Goal: Information Seeking & Learning: Learn about a topic

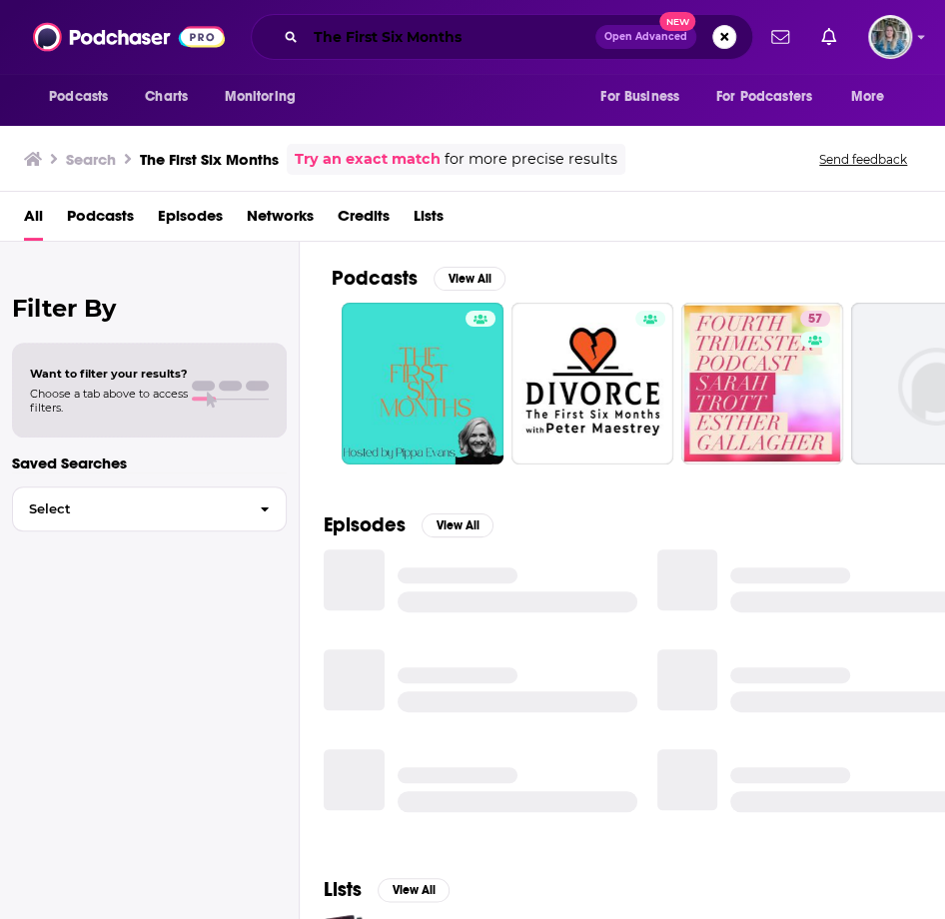
click at [415, 41] on input "The First Six Months" at bounding box center [451, 37] width 290 height 32
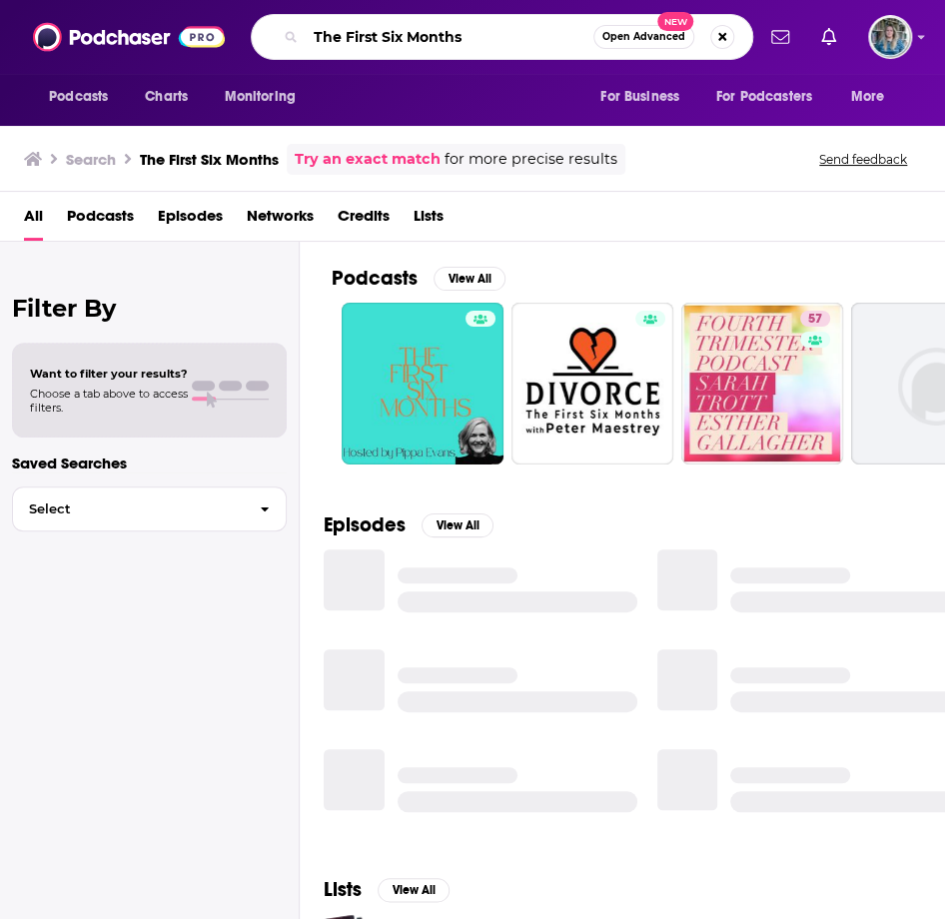
click at [415, 41] on input "The First Six Months" at bounding box center [450, 37] width 288 height 32
type input "worklife"
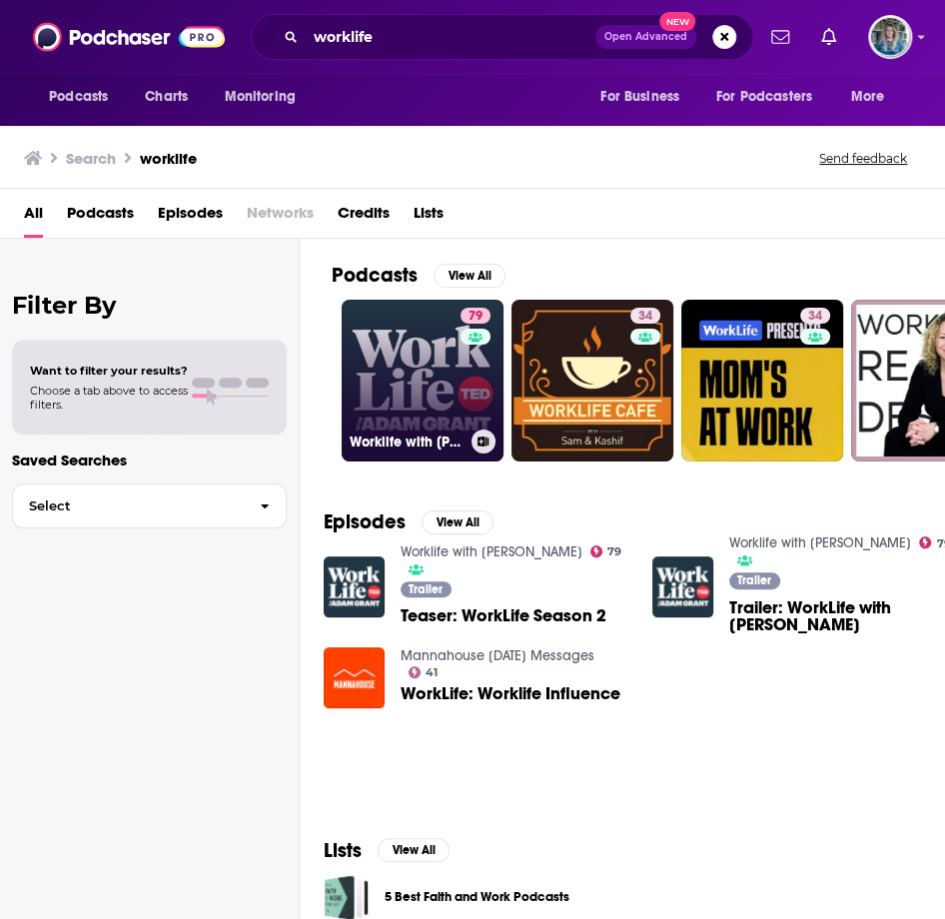
click at [417, 335] on link "79 Worklife with [PERSON_NAME]" at bounding box center [423, 381] width 162 height 162
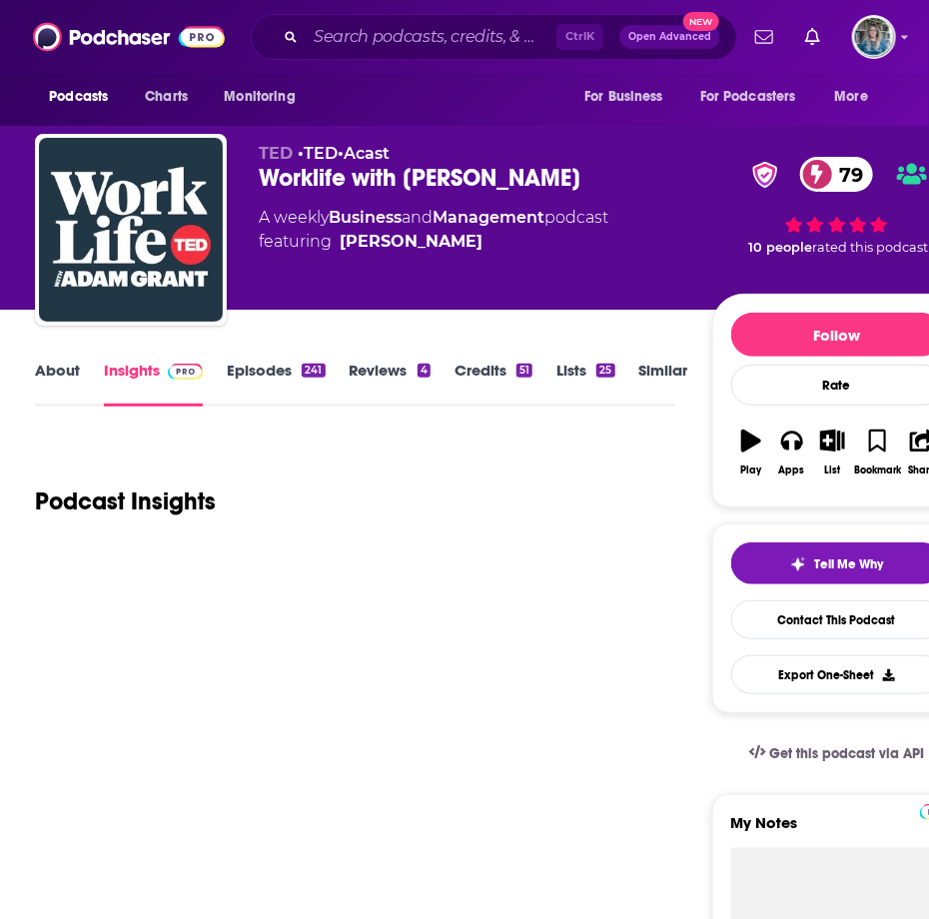
click at [65, 369] on link "About" at bounding box center [57, 384] width 45 height 46
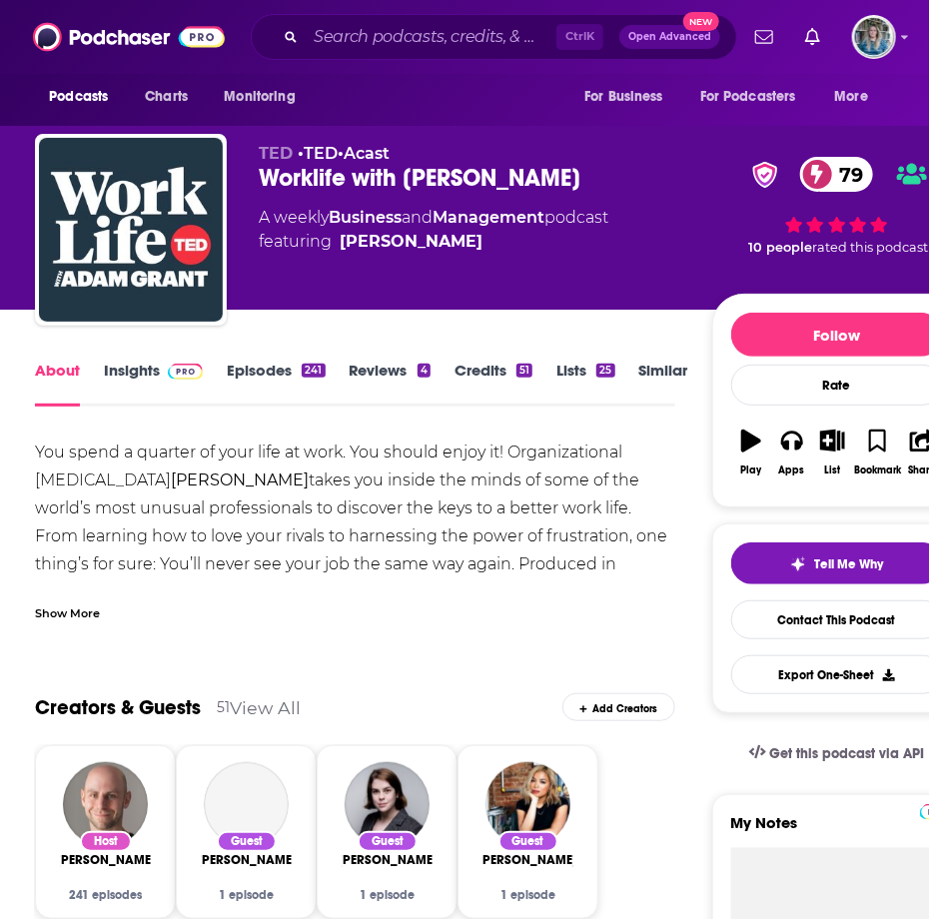
click at [86, 607] on div "Show More" at bounding box center [67, 612] width 65 height 19
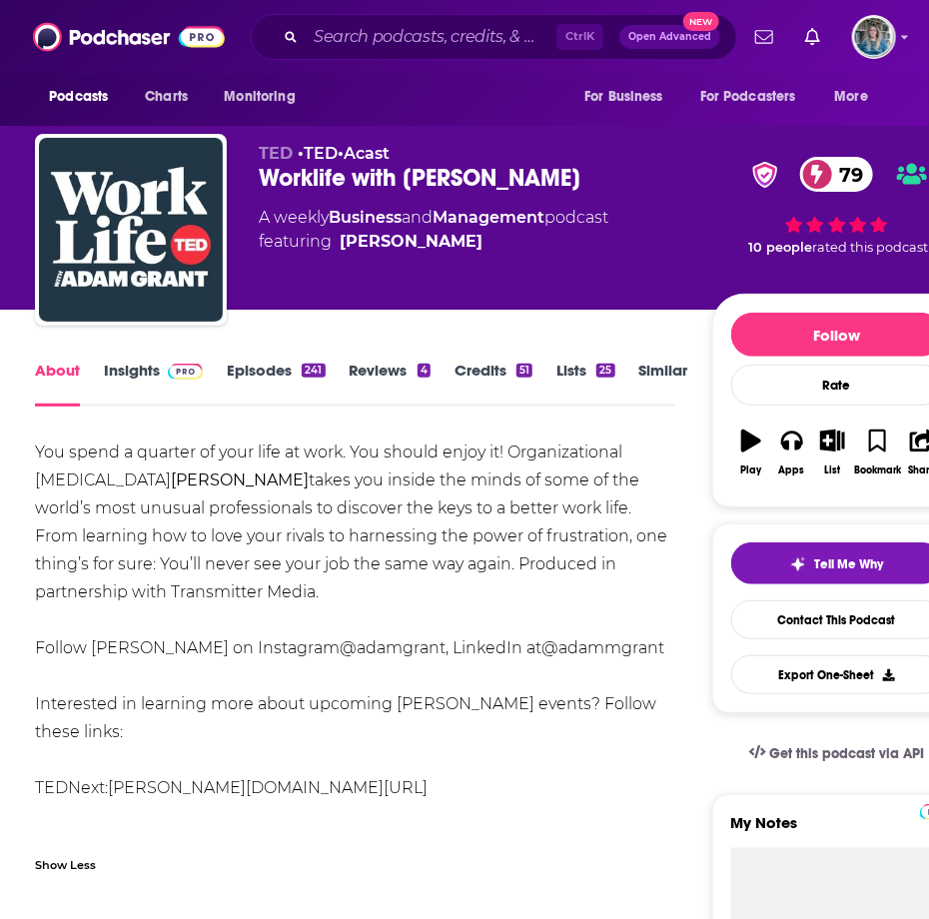
click at [140, 364] on link "Insights" at bounding box center [153, 384] width 99 height 46
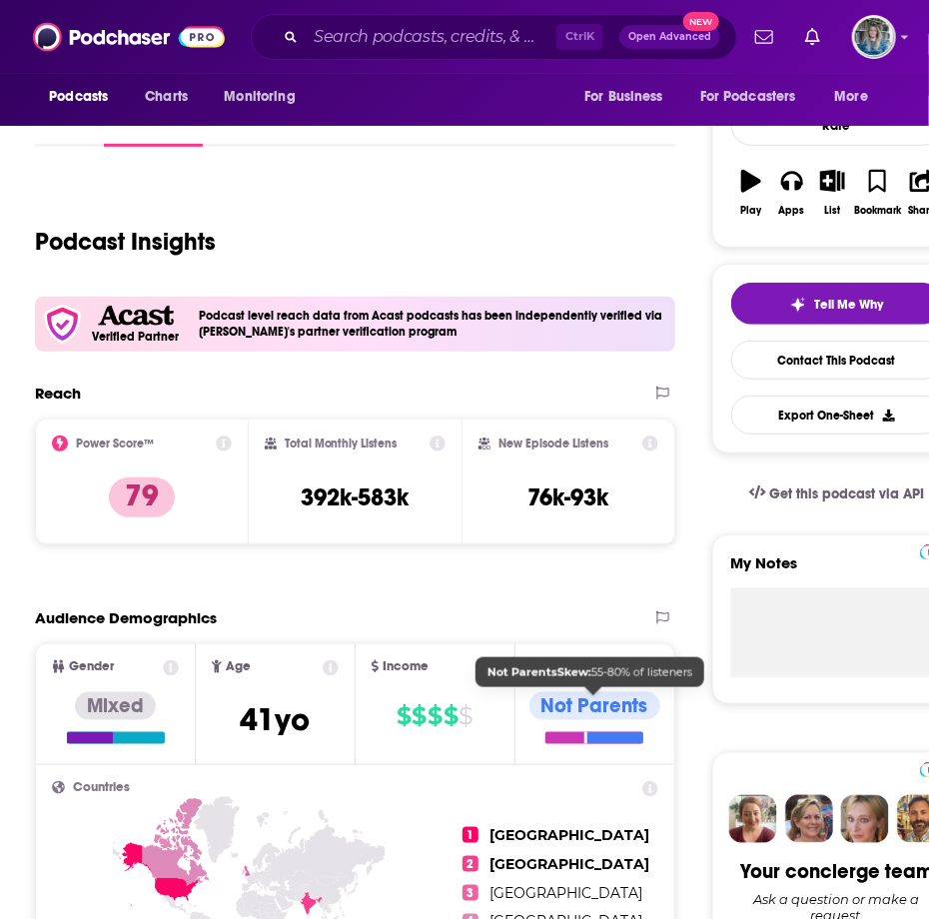
scroll to position [200, 0]
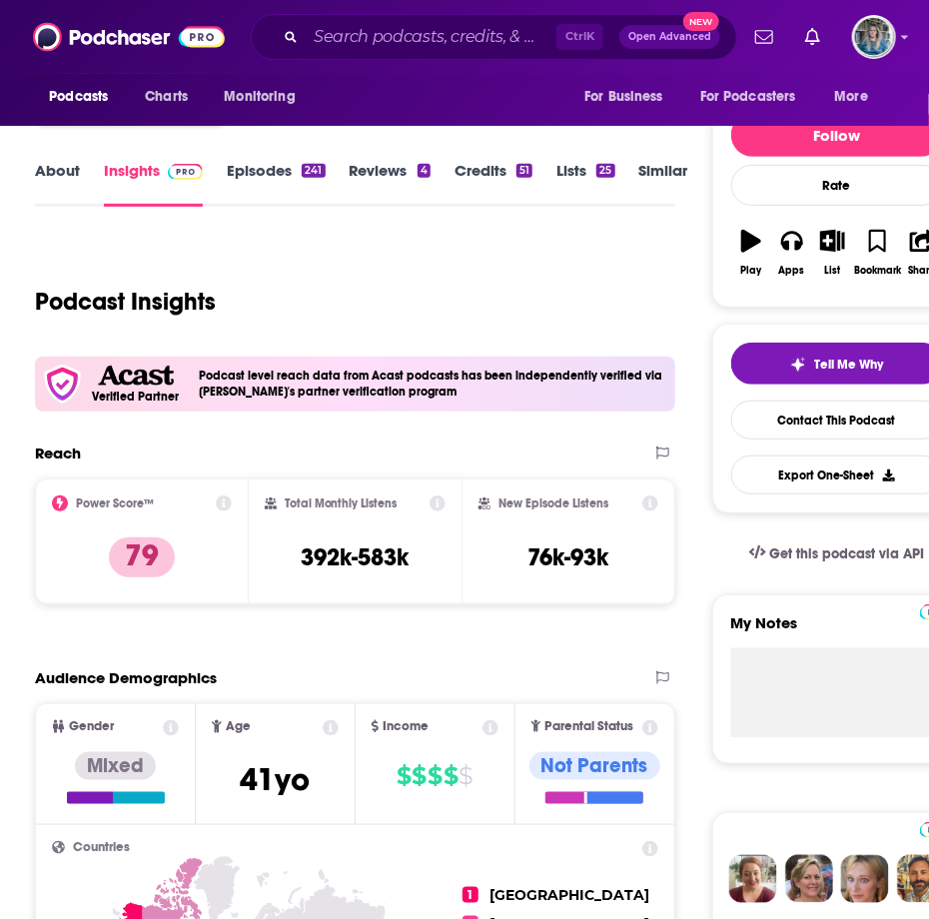
click at [266, 173] on link "Episodes 241" at bounding box center [276, 184] width 98 height 46
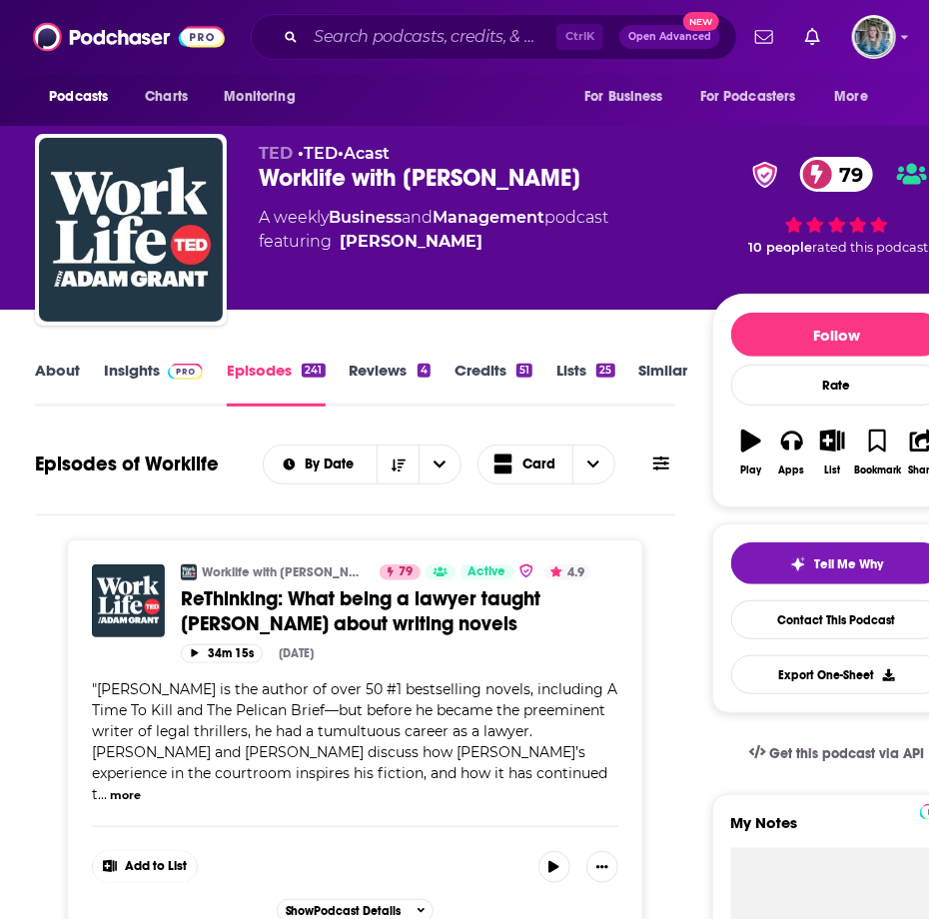
click at [119, 358] on div "About Insights Episodes 241 Reviews 4 Credits 51 Lists 25 Similar" at bounding box center [355, 382] width 640 height 49
click at [133, 367] on link "Insights" at bounding box center [153, 384] width 99 height 46
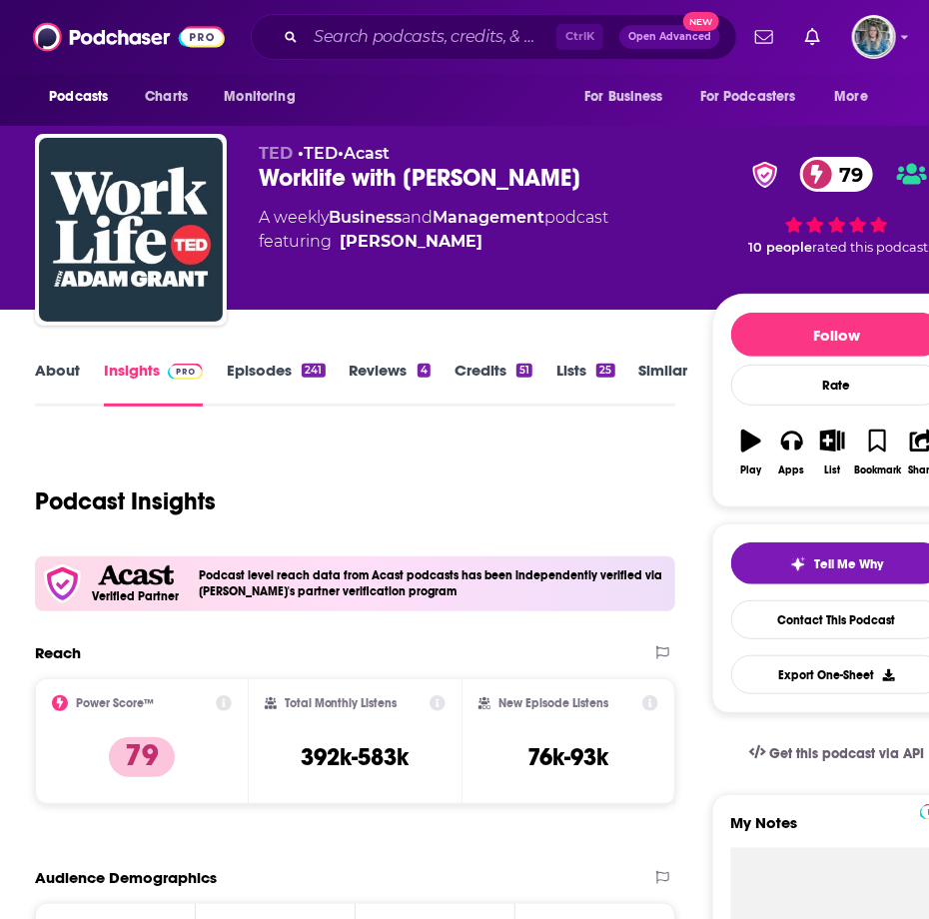
click at [47, 376] on link "About" at bounding box center [57, 384] width 45 height 46
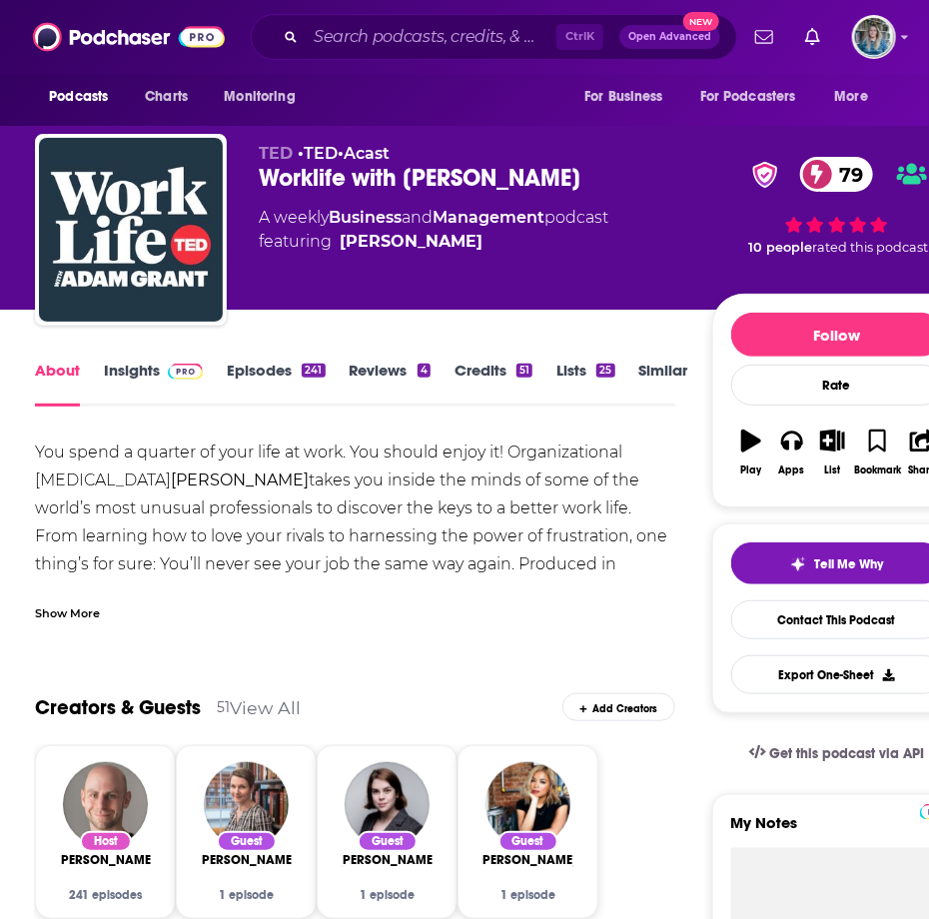
click at [145, 370] on link "Insights" at bounding box center [153, 384] width 99 height 46
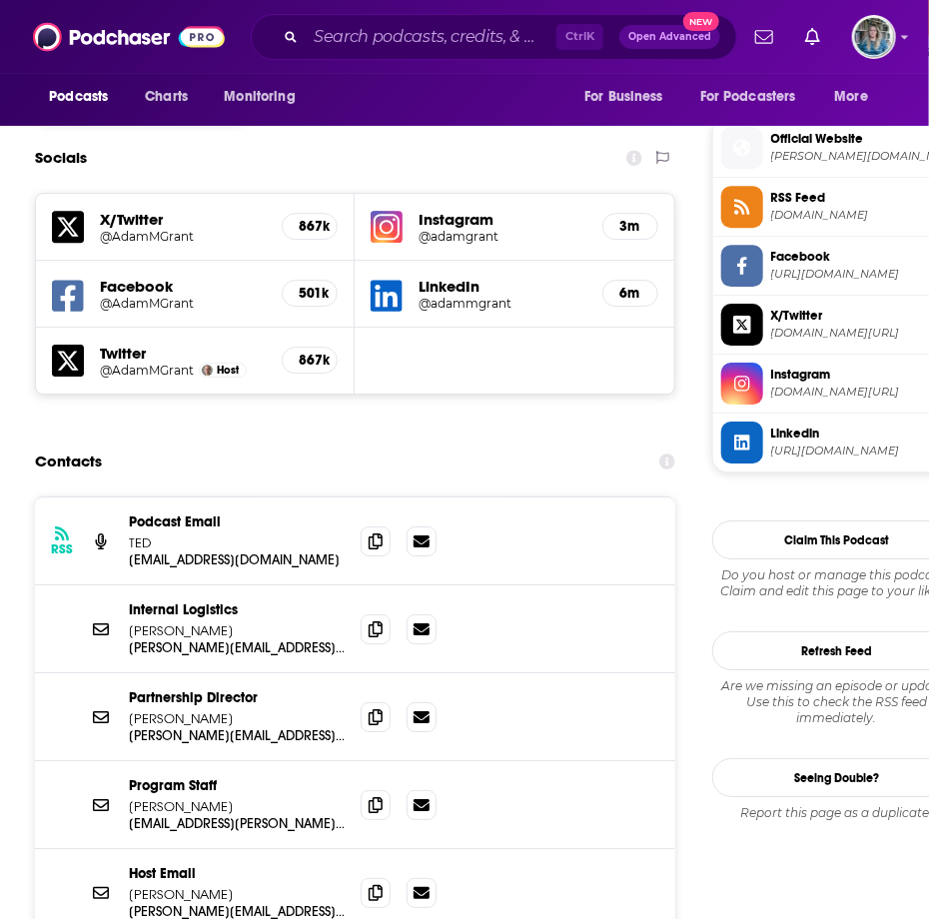
scroll to position [1799, 0]
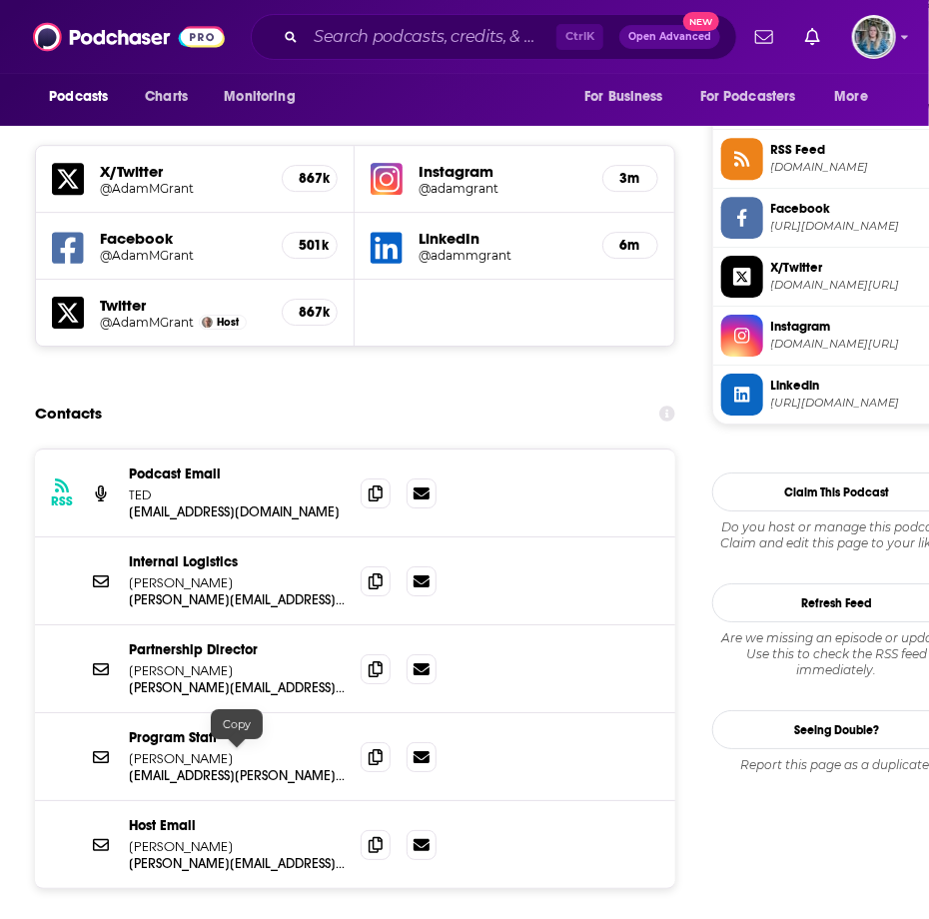
click at [227, 838] on p "[PERSON_NAME]" at bounding box center [237, 846] width 216 height 17
click at [377, 836] on icon at bounding box center [376, 844] width 14 height 16
